Goal: Information Seeking & Learning: Learn about a topic

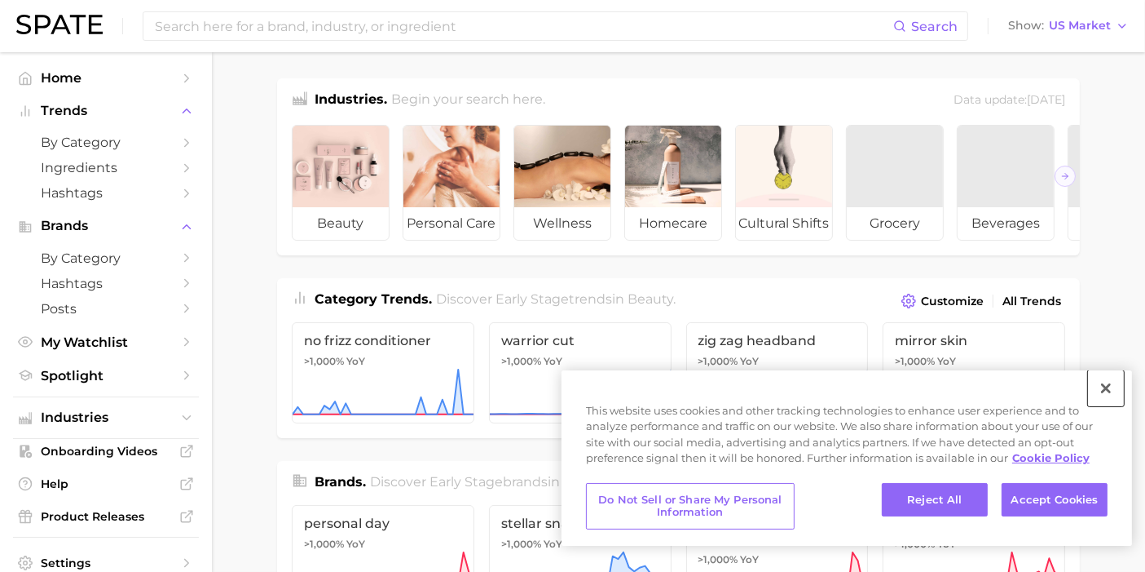
click at [1100, 386] on button "Close" at bounding box center [1106, 388] width 36 height 36
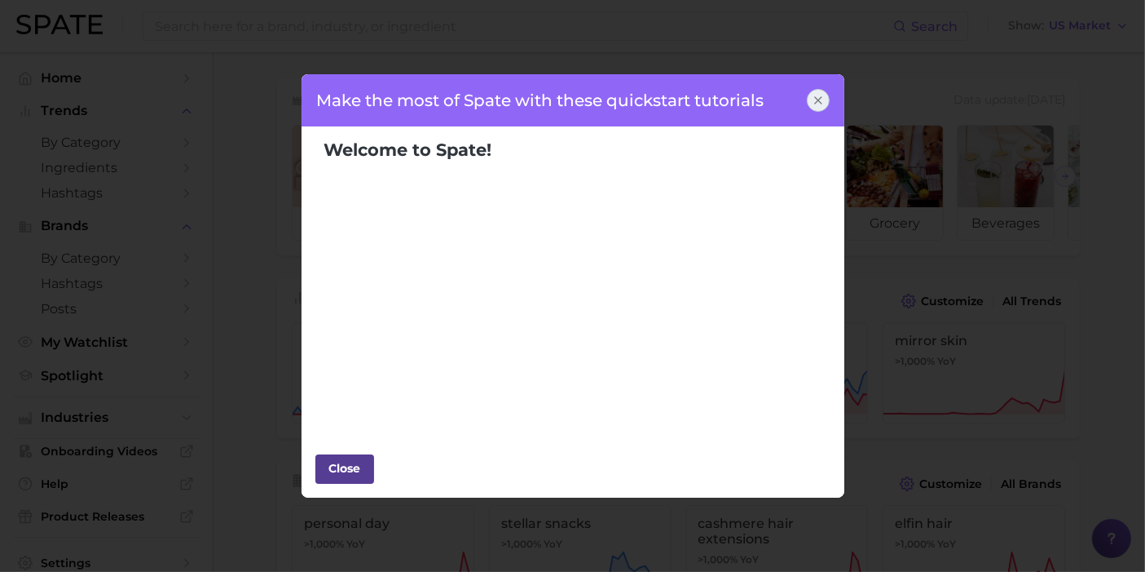
click at [352, 468] on div "Close" at bounding box center [344, 468] width 49 height 24
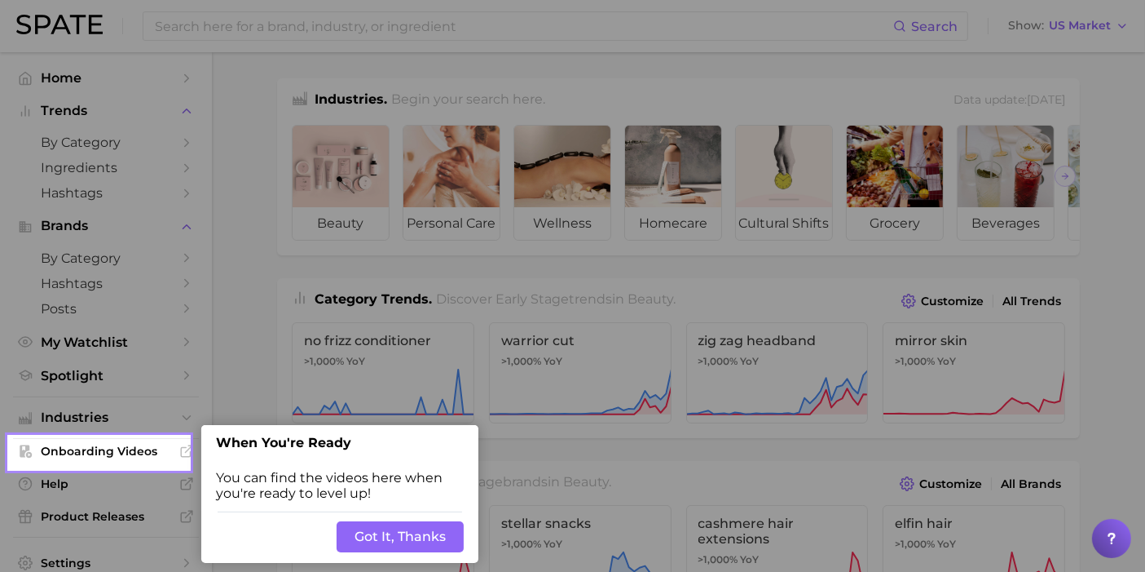
click at [410, 530] on button "Got It, Thanks" at bounding box center [400, 536] width 127 height 31
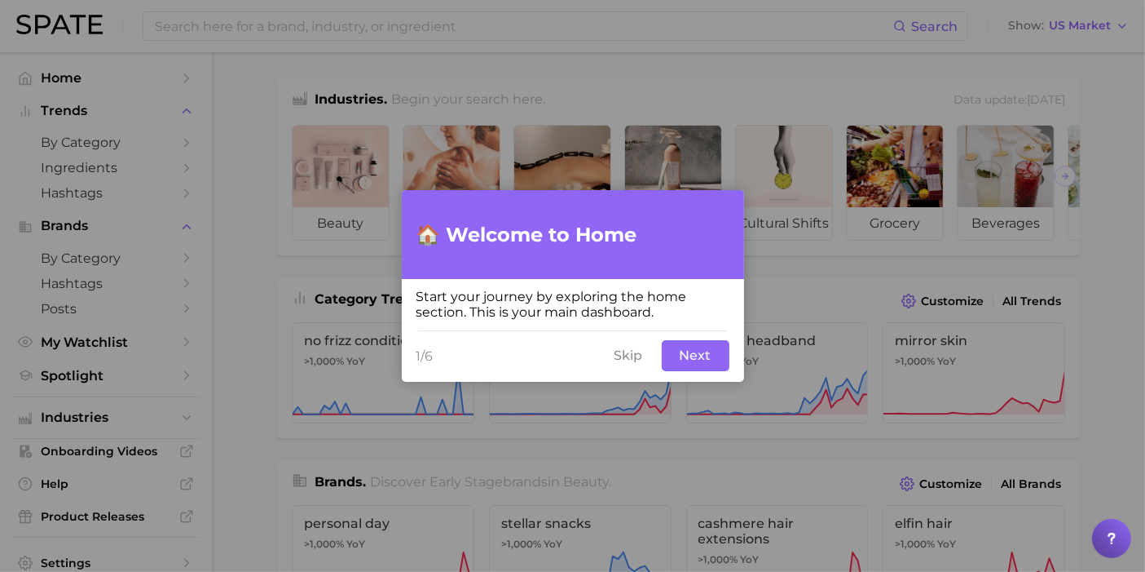
click at [618, 355] on button "Skip" at bounding box center [629, 355] width 48 height 31
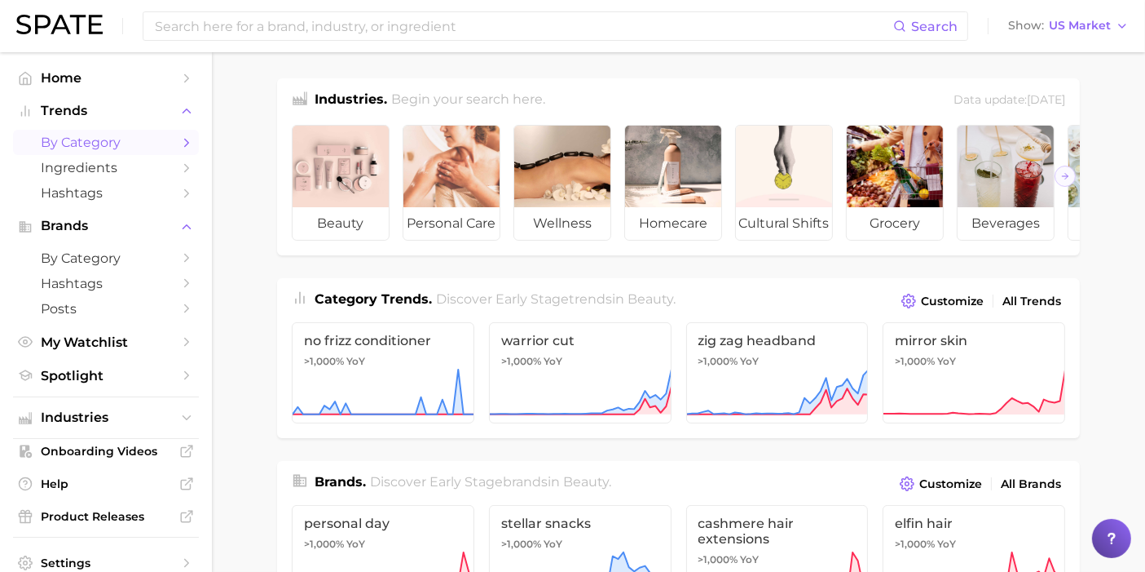
click at [179, 148] on icon "Sidebar" at bounding box center [186, 142] width 15 height 15
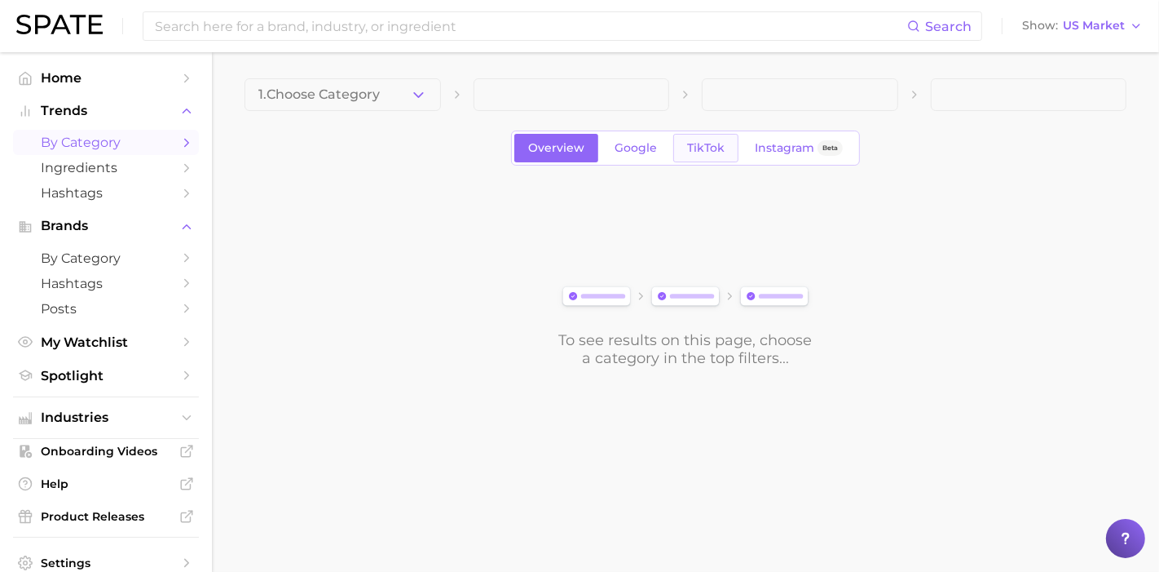
click at [707, 155] on link "TikTok" at bounding box center [705, 148] width 65 height 29
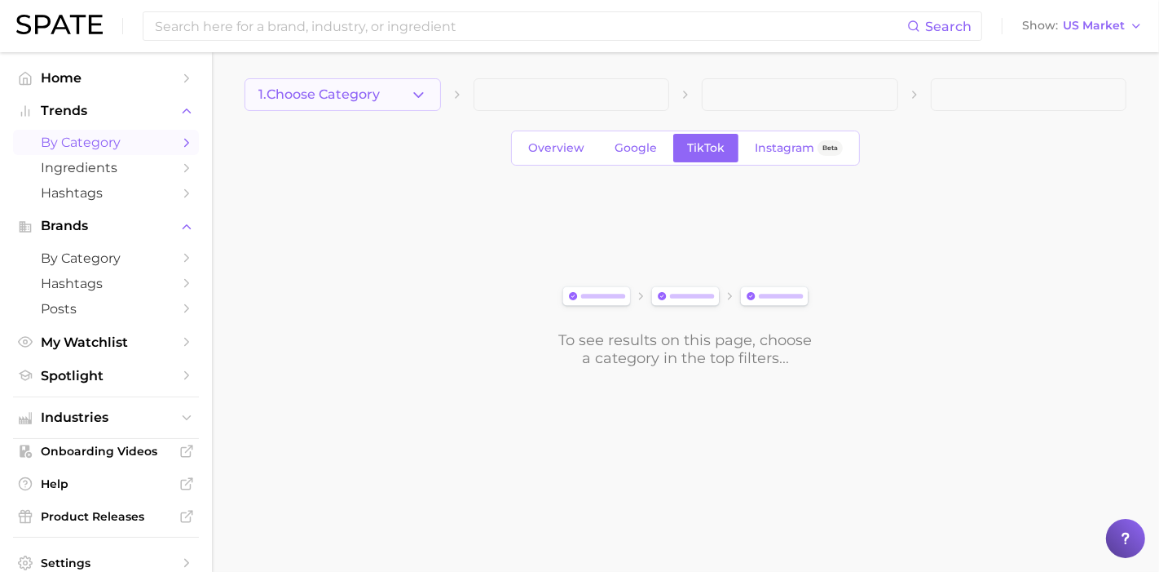
click at [382, 84] on button "1. Choose Category" at bounding box center [343, 94] width 196 height 33
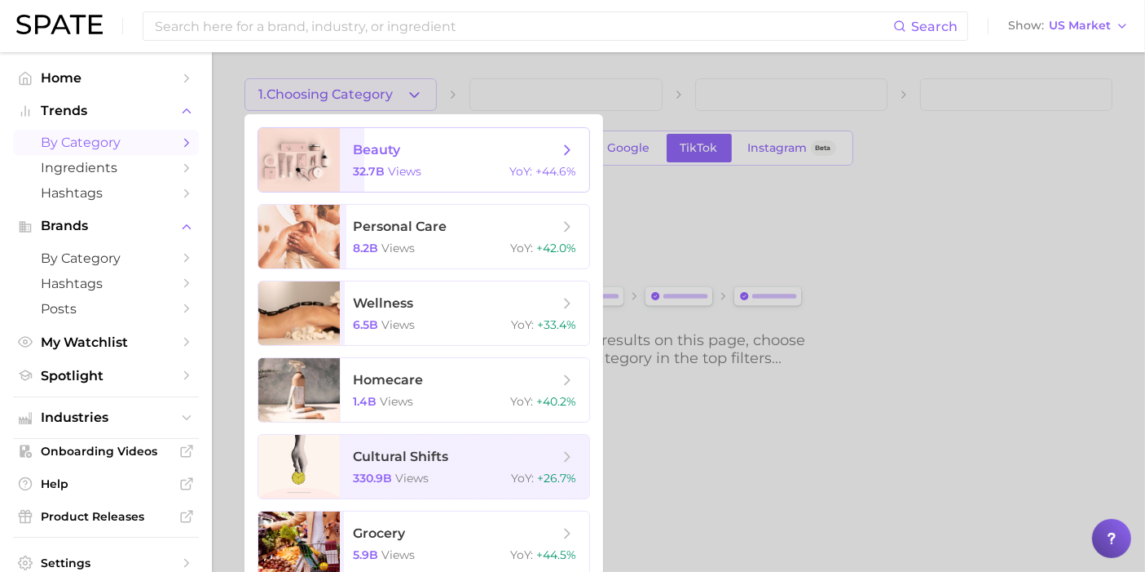
click at [416, 173] on span "views" at bounding box center [404, 171] width 33 height 15
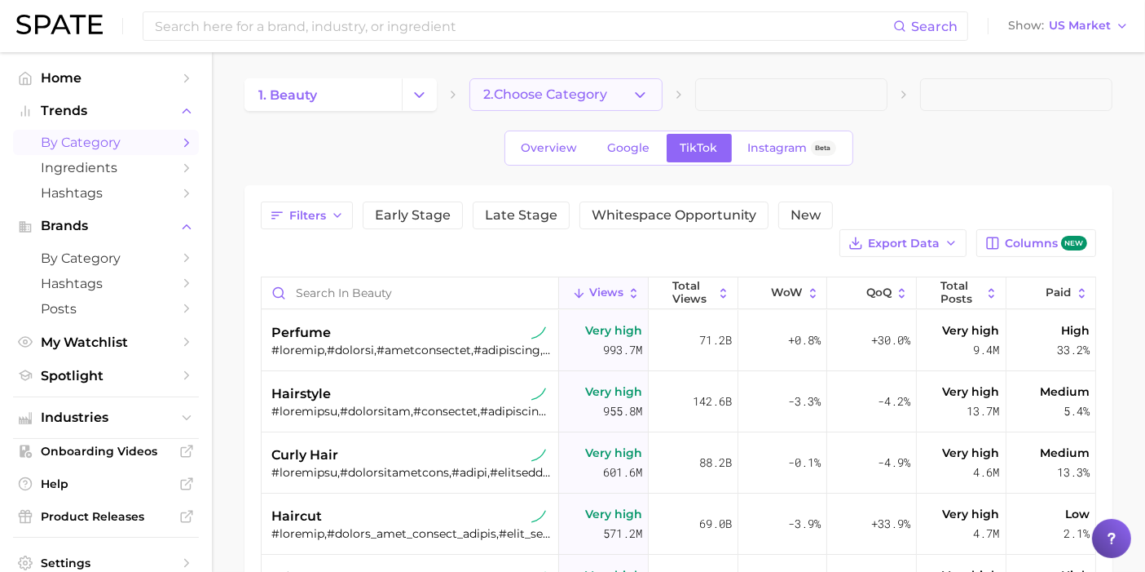
click at [614, 90] on button "2. Choose Category" at bounding box center [566, 94] width 192 height 33
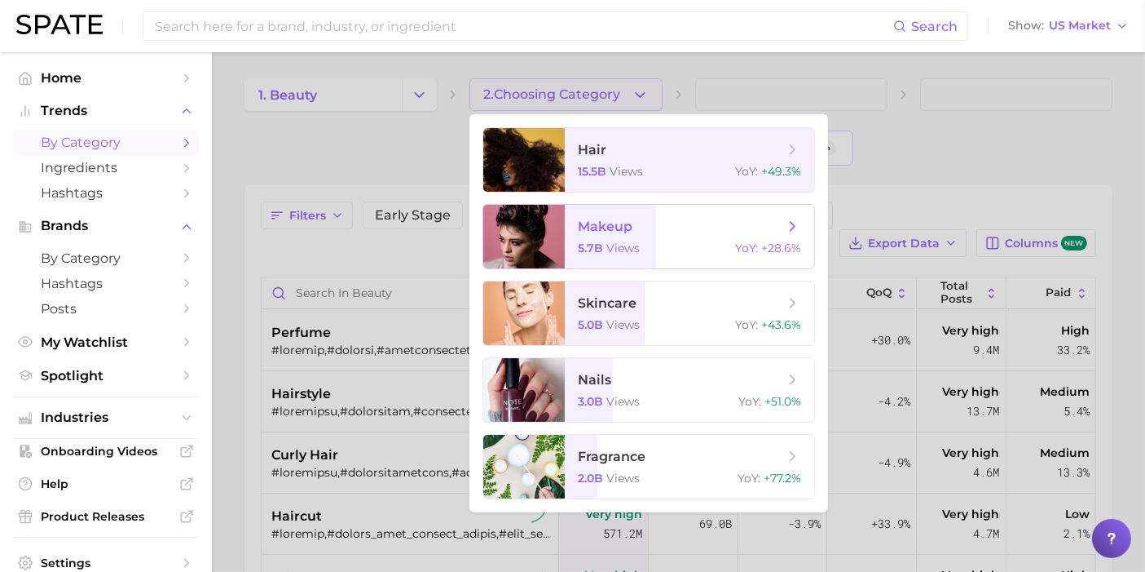
click at [589, 233] on span "makeup" at bounding box center [605, 225] width 55 height 15
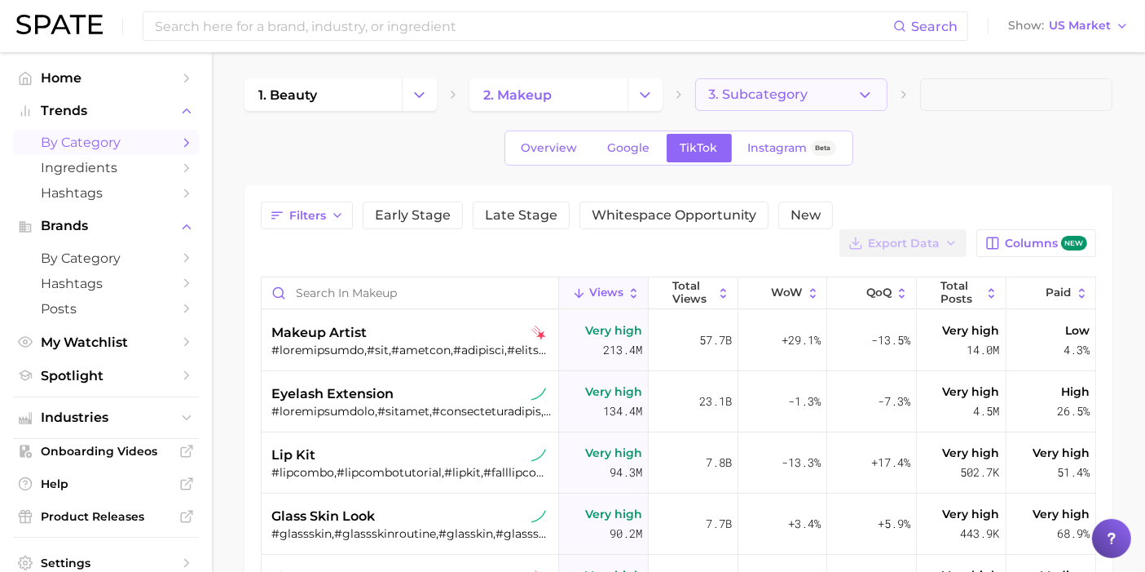
click at [871, 83] on button "3. Subcategory" at bounding box center [791, 94] width 192 height 33
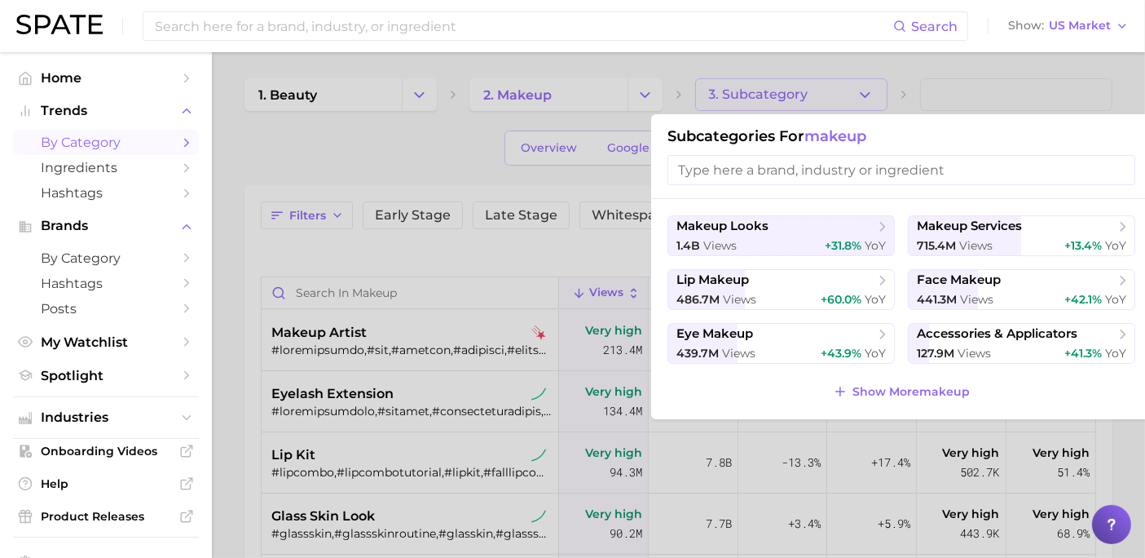
click at [871, 82] on div at bounding box center [572, 279] width 1145 height 558
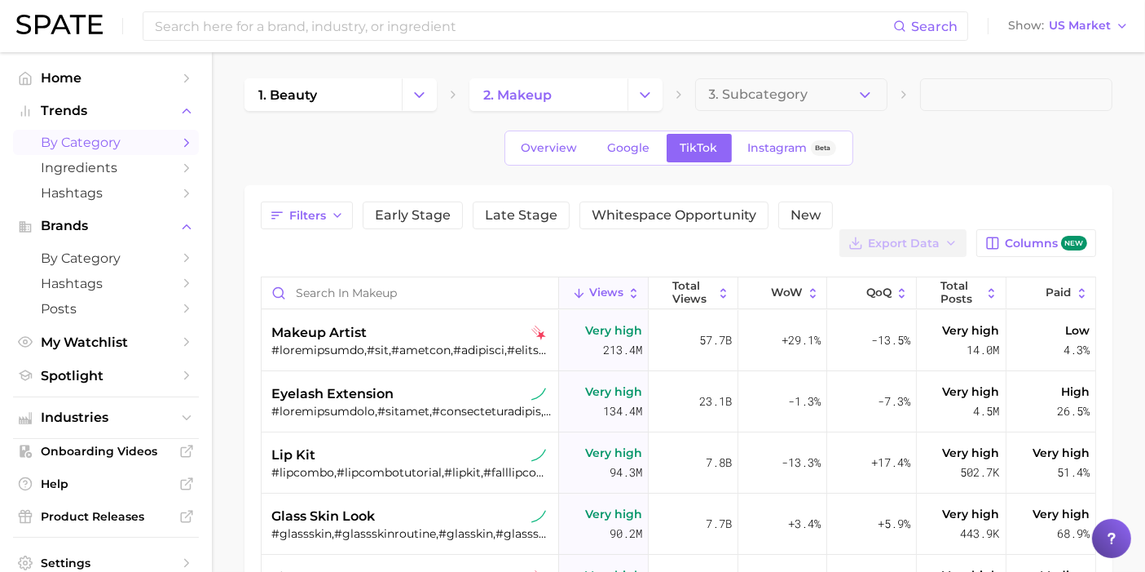
click at [871, 82] on button "3. Subcategory" at bounding box center [791, 94] width 192 height 33
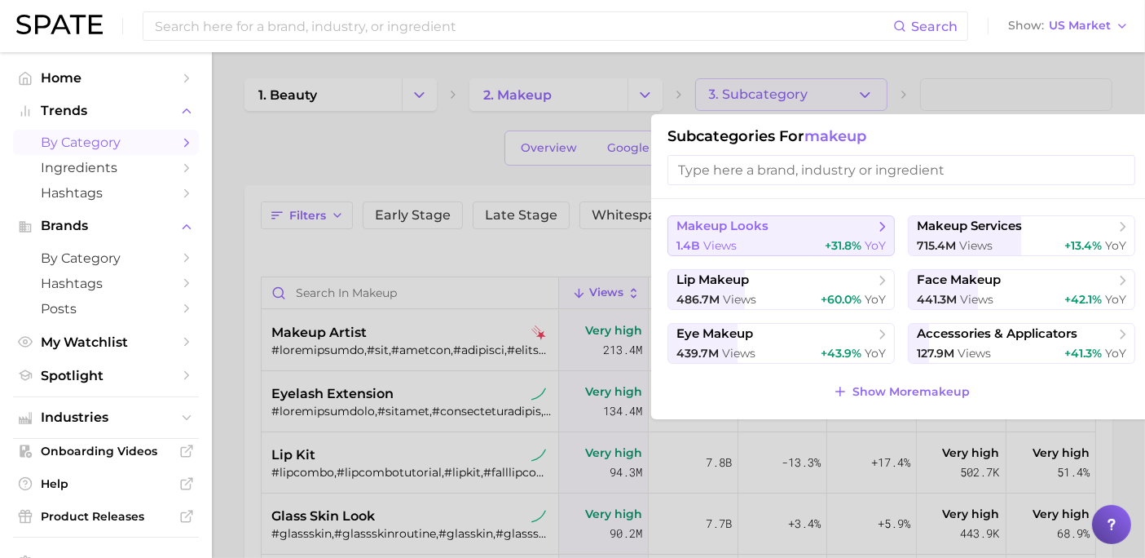
click at [787, 226] on span "makeup looks" at bounding box center [776, 226] width 198 height 16
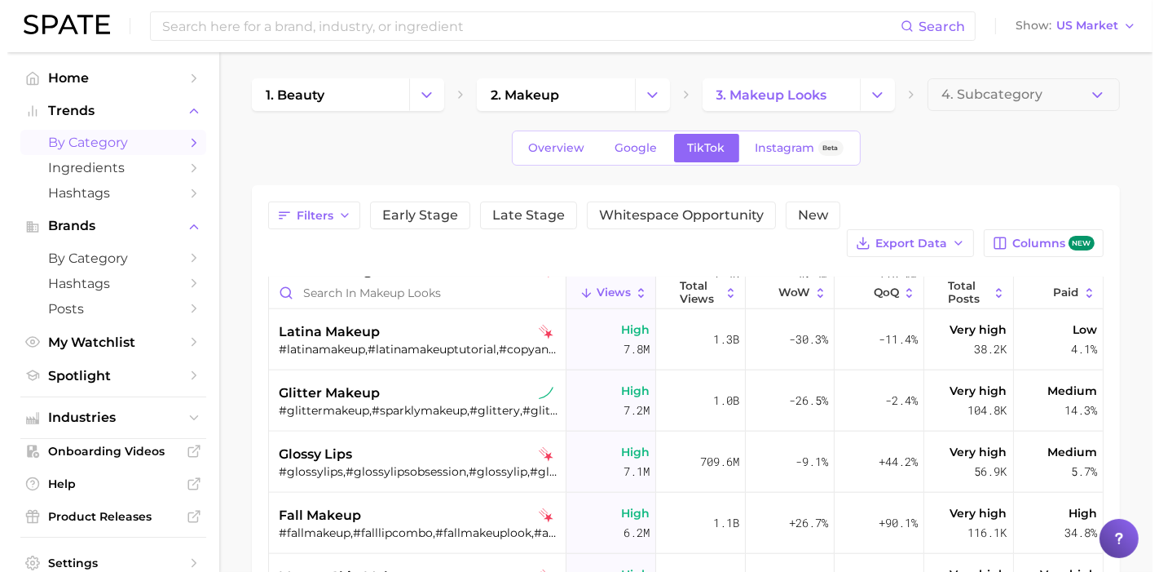
scroll to position [2083, 0]
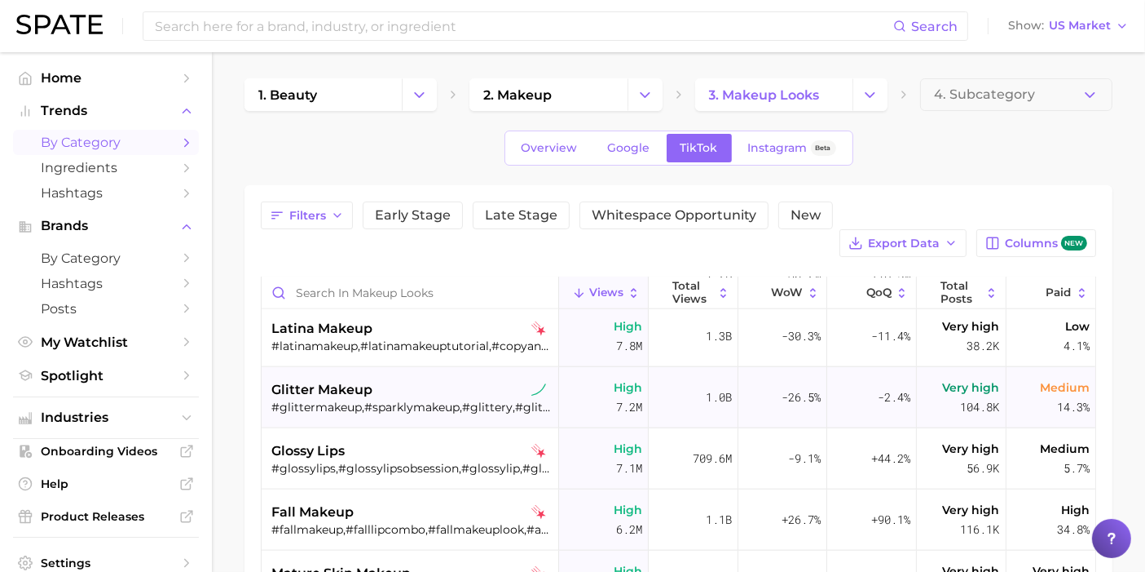
click at [444, 380] on div "glitter makeup" at bounding box center [411, 390] width 281 height 20
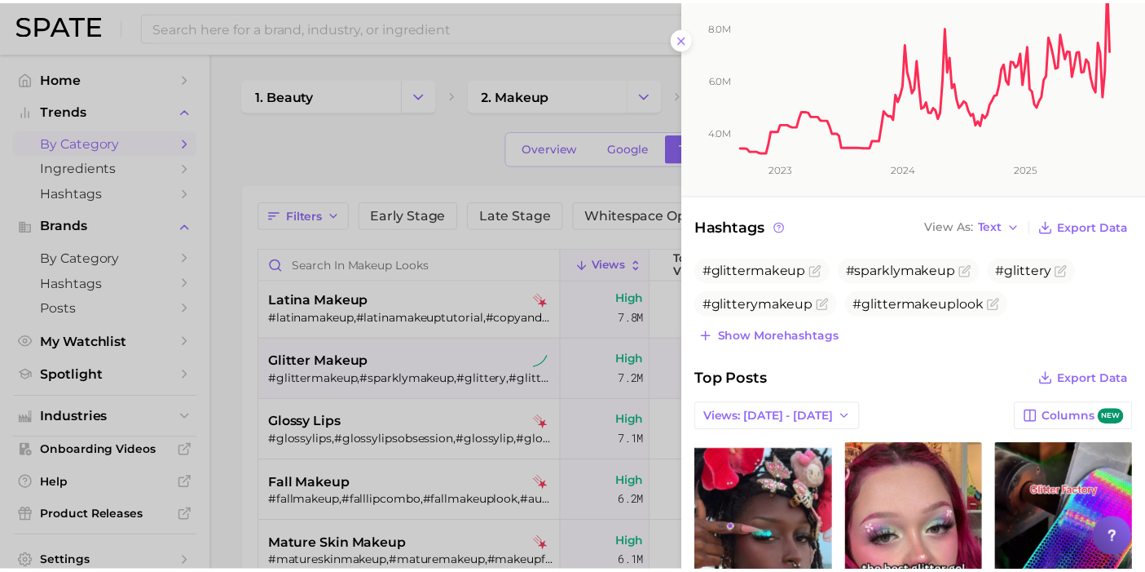
scroll to position [362, 0]
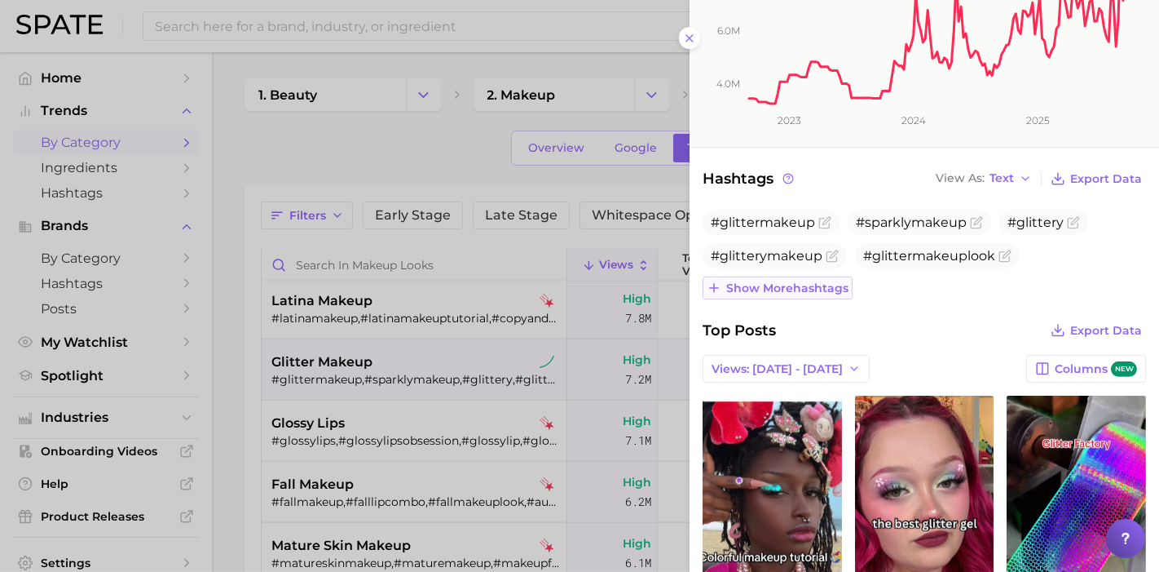
click at [808, 281] on span "Show more hashtags" at bounding box center [787, 288] width 122 height 14
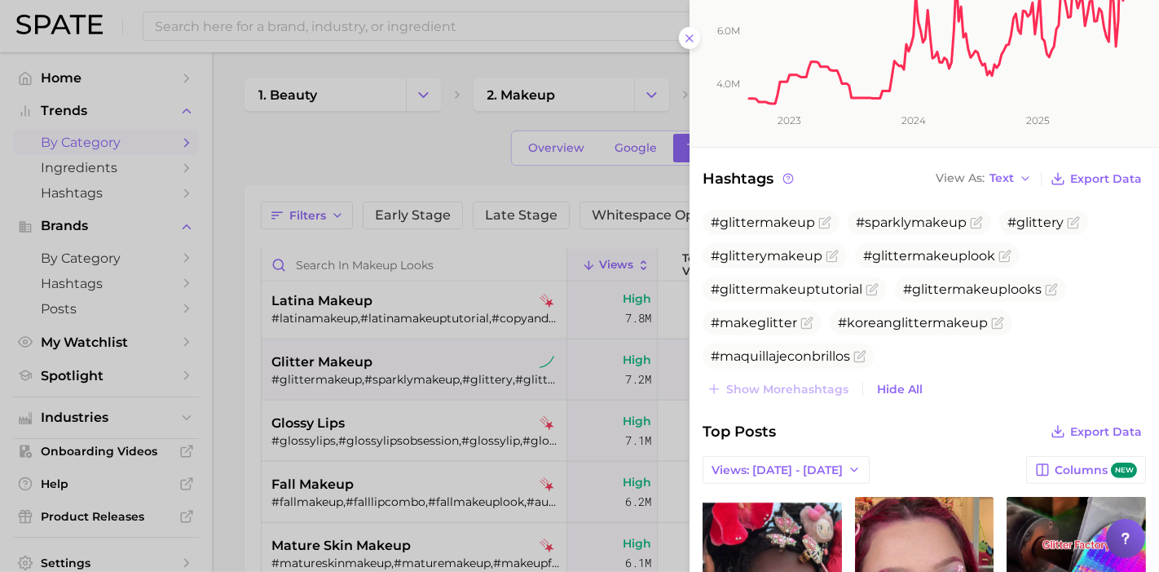
click at [251, 150] on div at bounding box center [579, 286] width 1159 height 572
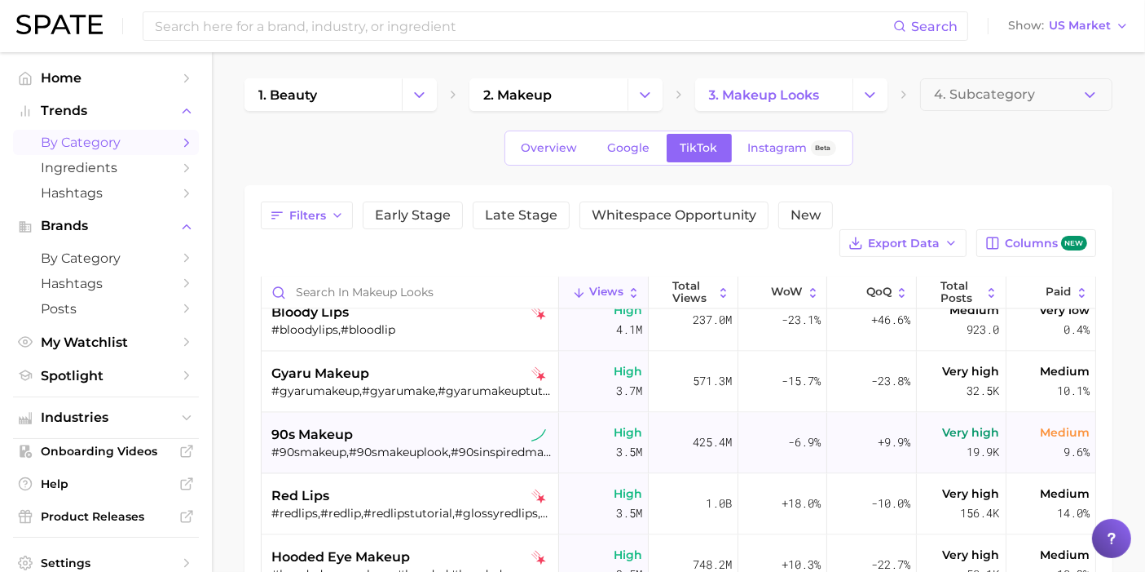
scroll to position [3261, 0]
